Goal: Find specific fact: Find specific fact

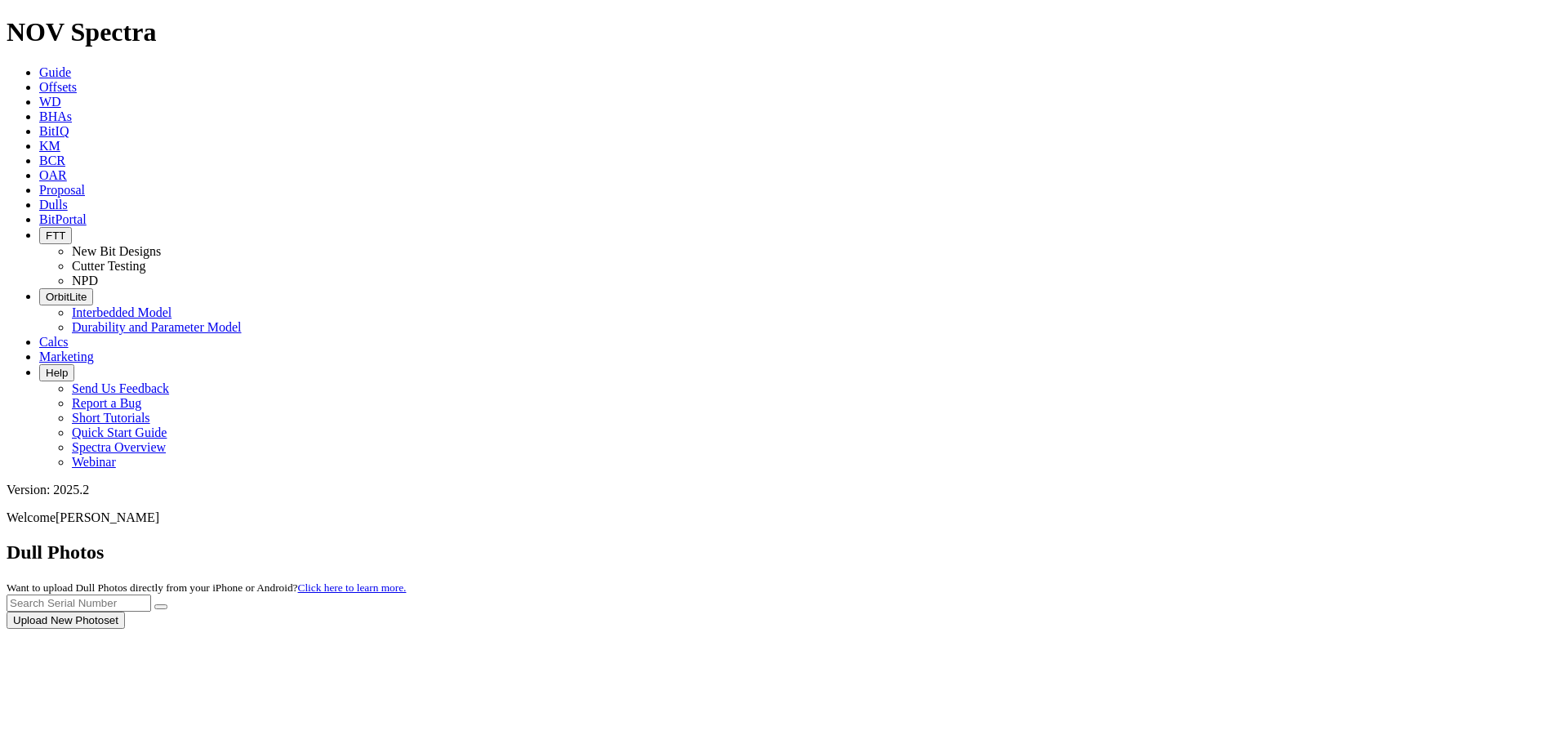
click at [1252, 629] on div at bounding box center [784, 629] width 1555 height 0
click at [1251, 629] on div at bounding box center [784, 629] width 1555 height 0
click at [151, 595] on input "text" at bounding box center [79, 603] width 144 height 17
paste input "A311541"
type input "A311541"
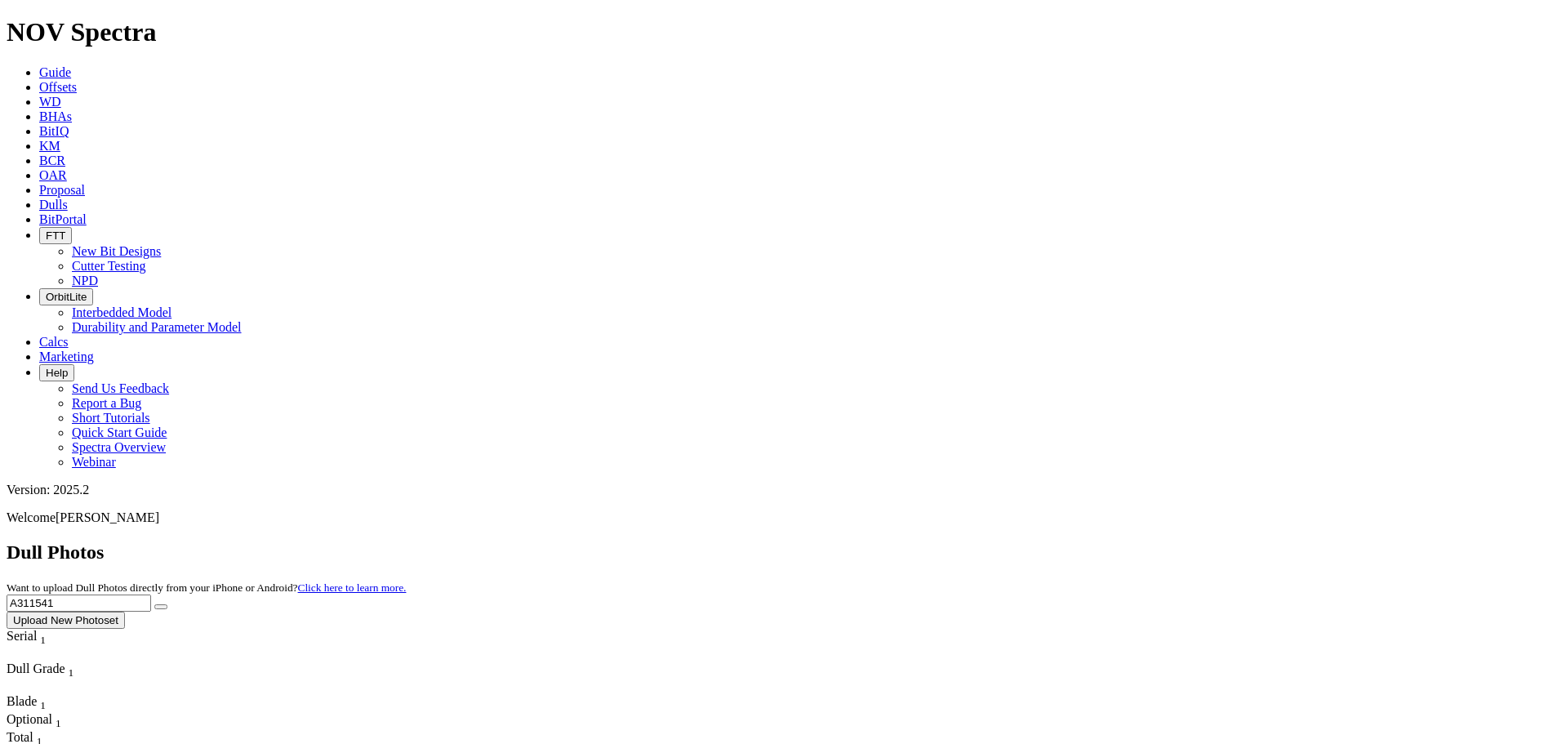
click at [161, 607] on icon "submit" at bounding box center [161, 607] width 0 height 0
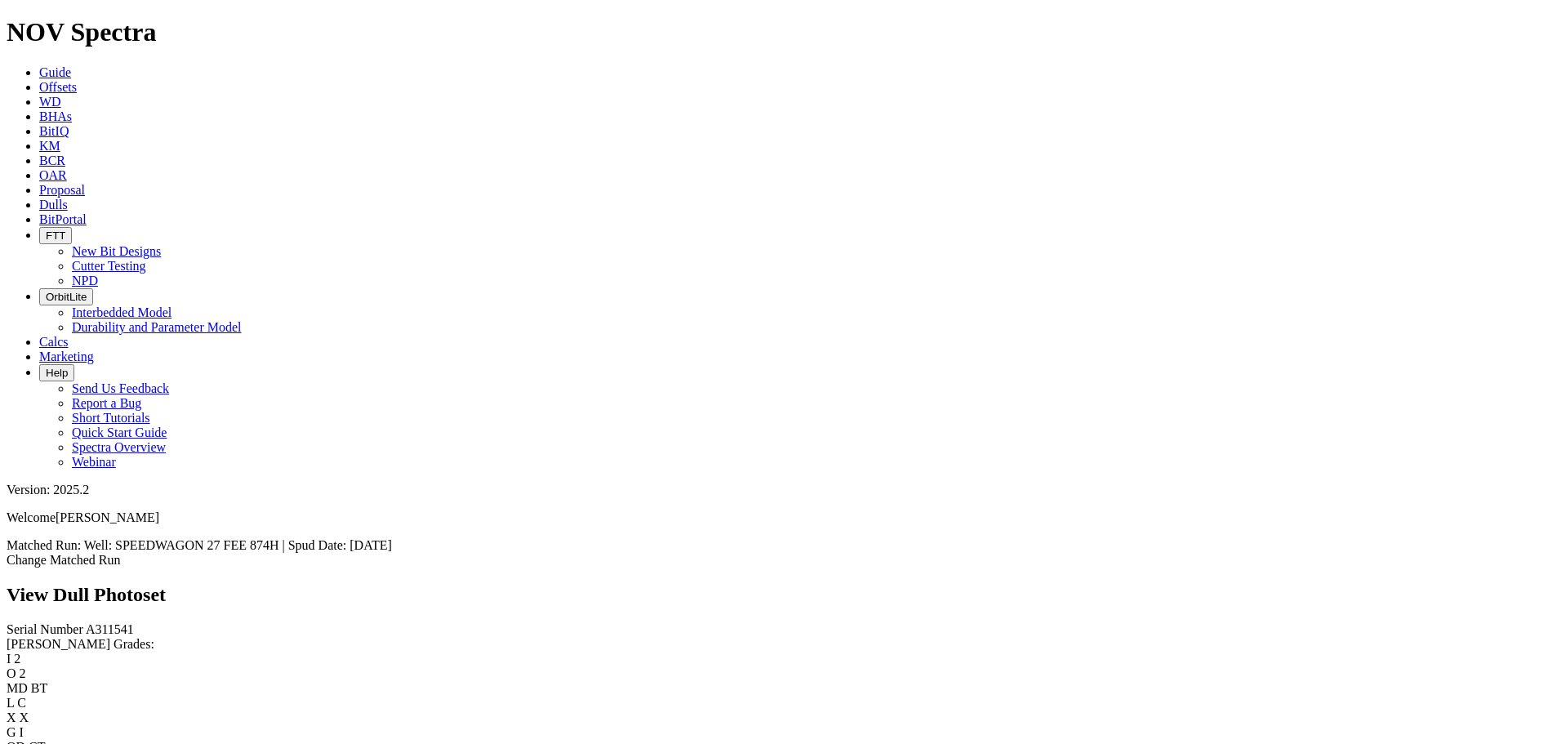
scroll to position [490, 0]
